Goal: Information Seeking & Learning: Learn about a topic

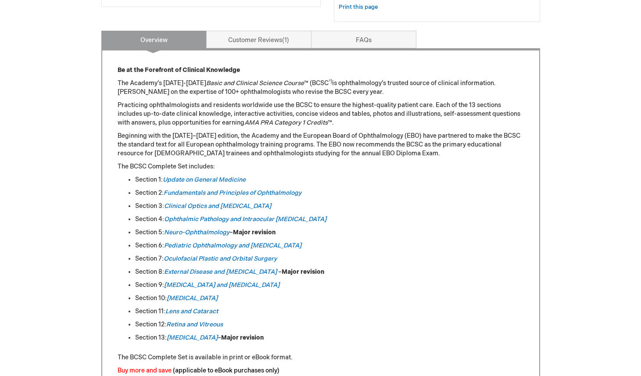
scroll to position [345, 0]
click at [172, 233] on em "Neuro-Ophthalmology" at bounding box center [196, 231] width 65 height 7
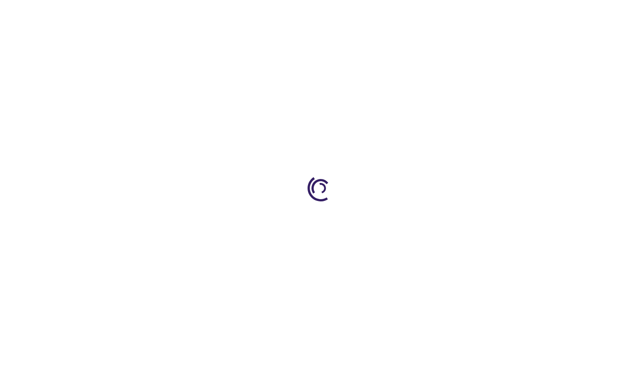
type input "0"
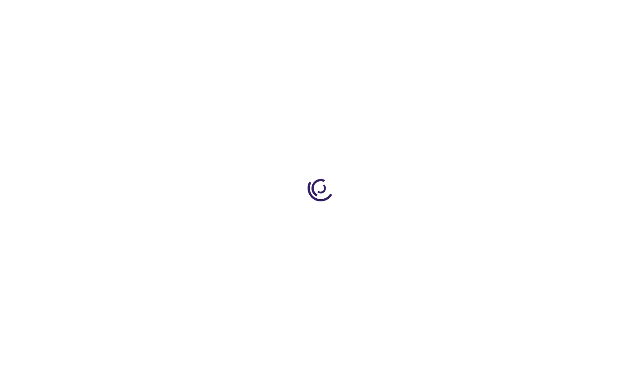
type input "0"
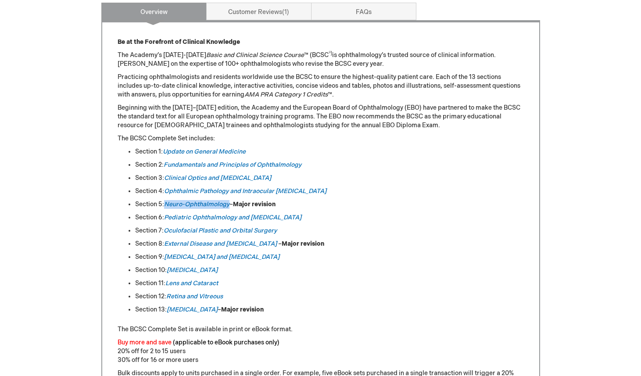
scroll to position [396, 0]
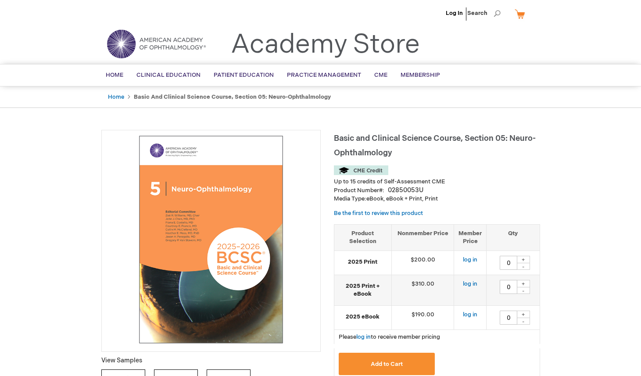
type input "0"
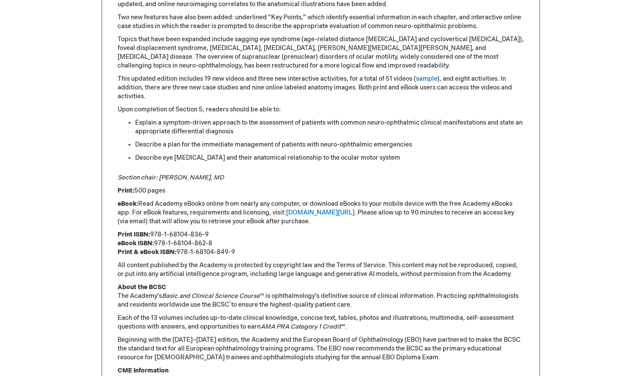
scroll to position [554, 0]
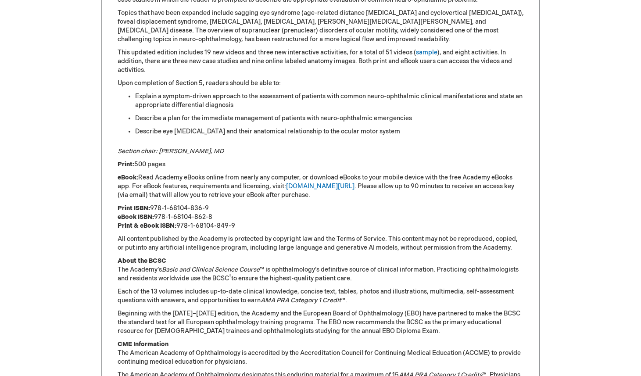
drag, startPoint x: 209, startPoint y: 209, endPoint x: 152, endPoint y: 211, distance: 57.1
click at [152, 211] on p "Print ISBN: 978-1-68104-836-9 eBook ISBN: 978-1-68104-862-8 Print & eBook ISBN:…" at bounding box center [321, 217] width 406 height 26
copy p "978-1-68104-836-9"
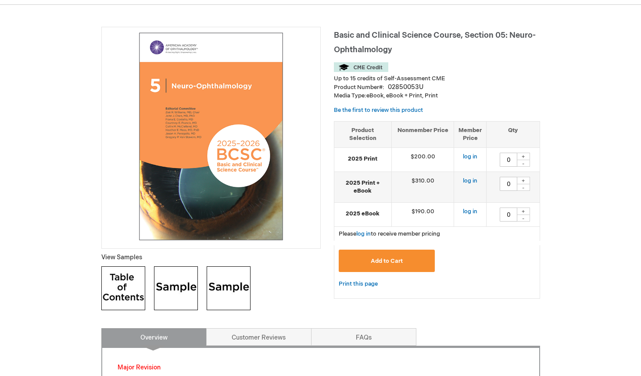
scroll to position [104, 0]
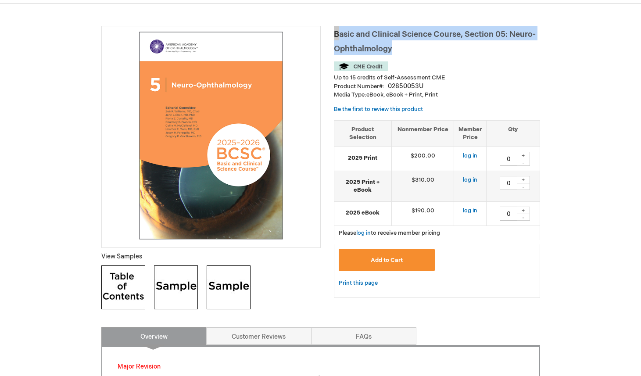
drag, startPoint x: 334, startPoint y: 34, endPoint x: 396, endPoint y: 51, distance: 63.7
click at [396, 51] on h1 "Basic and Clinical Science Course, Section 05: Neuro-Ophthalmology" at bounding box center [437, 40] width 206 height 29
copy span "Basic and Clinical Science Course, Section 05: Neuro-Ophthalmology"
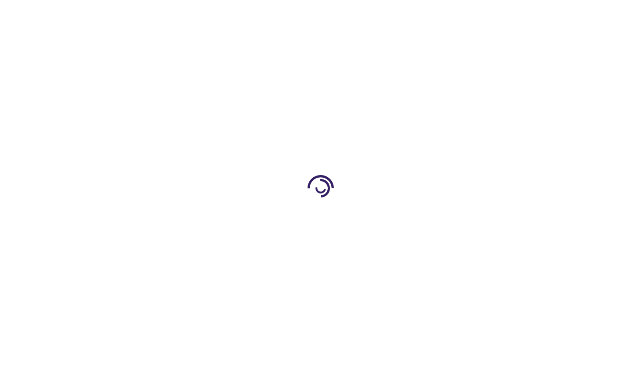
type input "0"
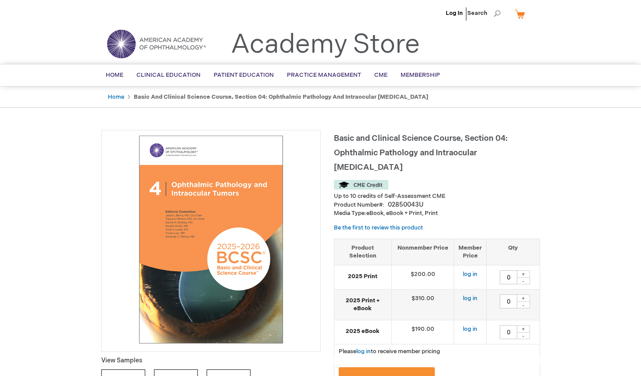
type input "0"
